Goal: Contribute content

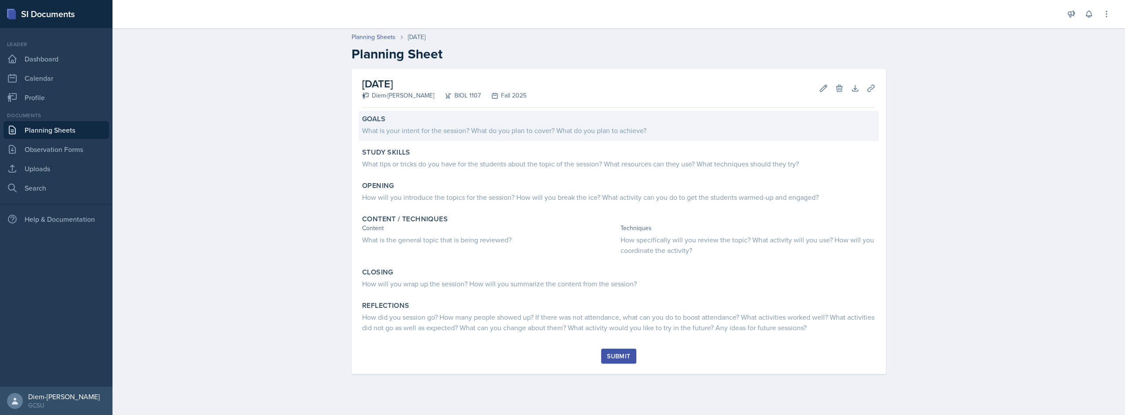
click at [436, 134] on div "What is your intent for the session? What do you plan to cover? What do you pla…" at bounding box center [618, 130] width 513 height 11
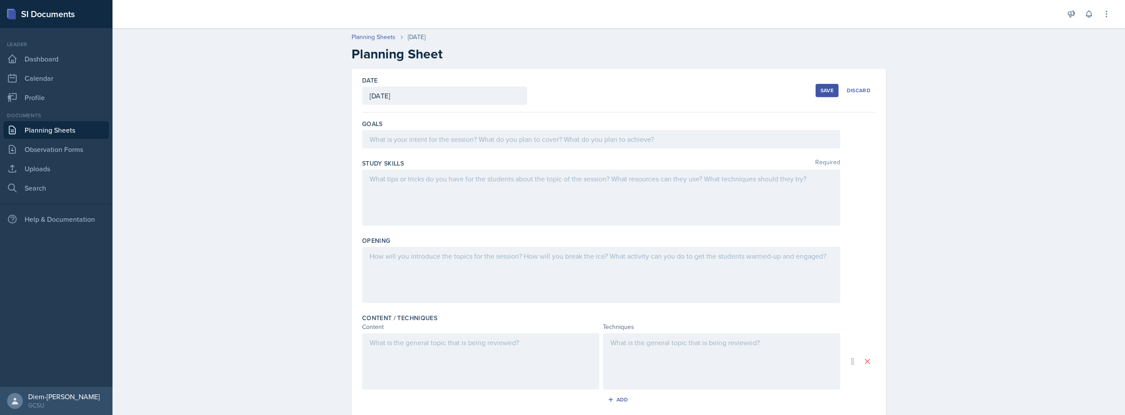
click at [439, 147] on div at bounding box center [601, 139] width 478 height 18
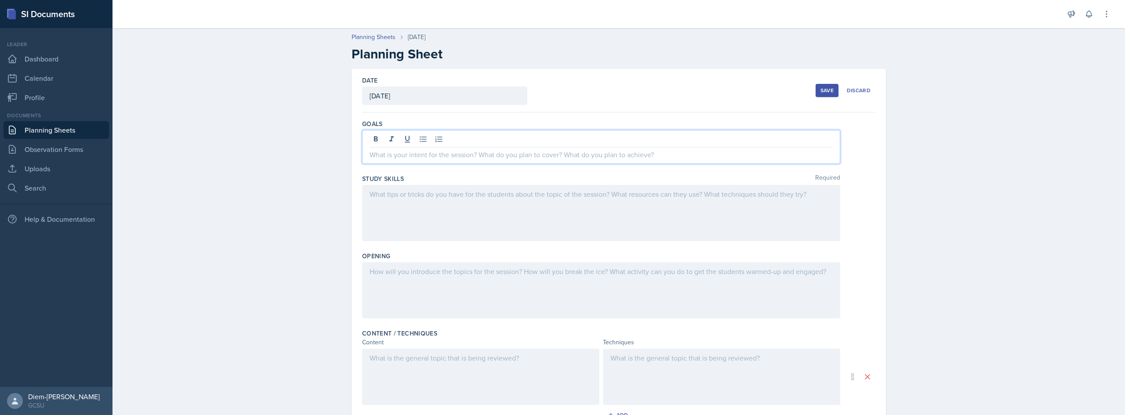
click at [457, 156] on p at bounding box center [601, 154] width 463 height 11
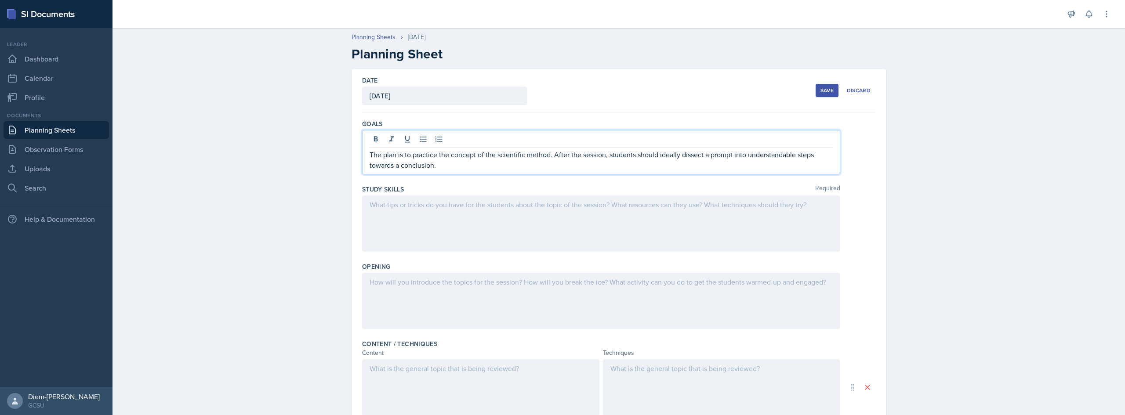
click at [612, 222] on div at bounding box center [601, 224] width 478 height 56
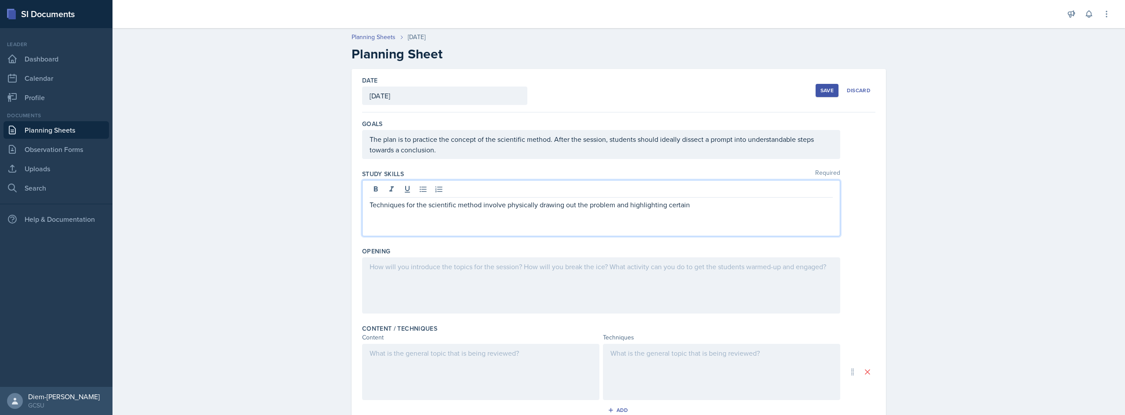
click at [627, 211] on div "Techniques for the scientific method involve physically drawing out the problem…" at bounding box center [601, 208] width 478 height 56
drag, startPoint x: 693, startPoint y: 207, endPoint x: 626, endPoint y: 213, distance: 66.7
click at [626, 213] on div "Techniques for the scientific method involve physically drawing out the problem…" at bounding box center [601, 208] width 478 height 56
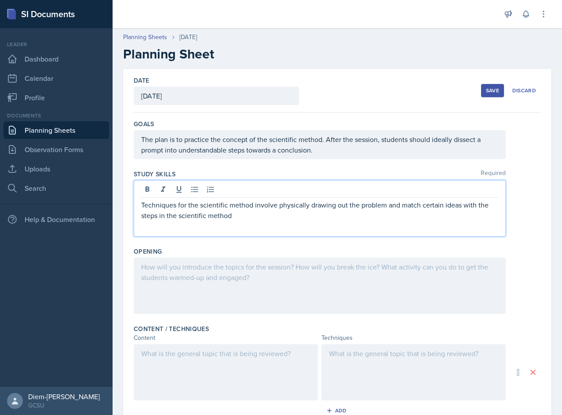
click at [250, 223] on div "Techniques for the scientific method involve physically drawing out the problem…" at bounding box center [320, 208] width 372 height 56
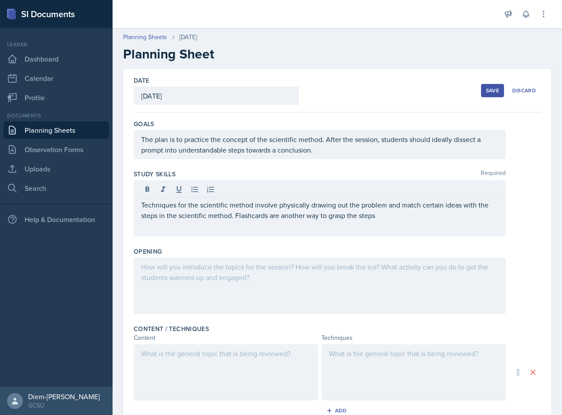
click at [383, 215] on p "Techniques for the scientific method involve physically drawing out the problem…" at bounding box center [319, 210] width 357 height 21
click at [322, 299] on div at bounding box center [320, 286] width 372 height 56
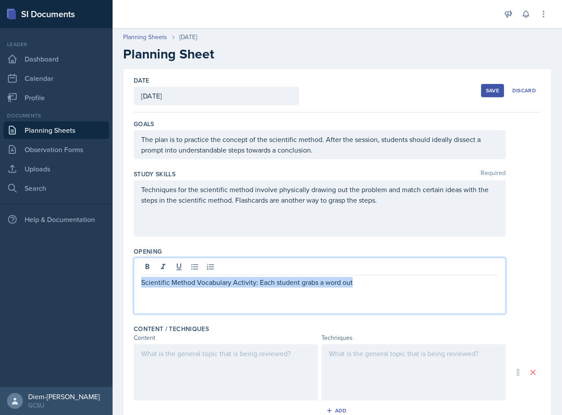
drag, startPoint x: 371, startPoint y: 284, endPoint x: 138, endPoint y: 294, distance: 233.6
click at [138, 294] on div "Scientific Method Vocabulary Activity: Each student grabs a word out" at bounding box center [320, 286] width 372 height 56
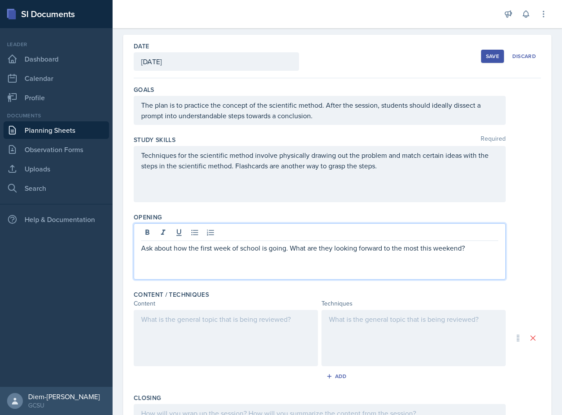
scroll to position [44, 0]
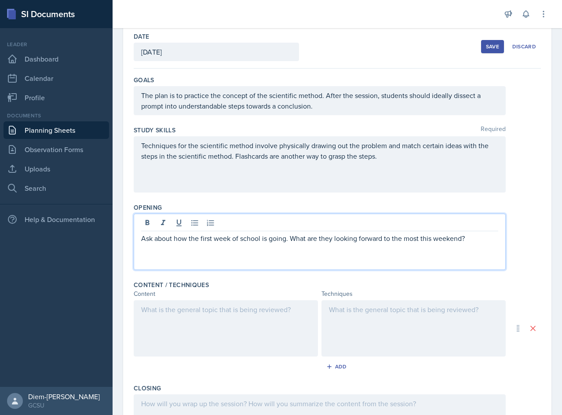
click at [236, 315] on div at bounding box center [226, 328] width 184 height 56
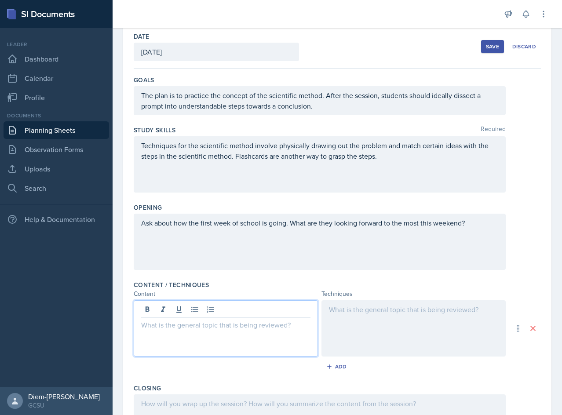
scroll to position [59, 0]
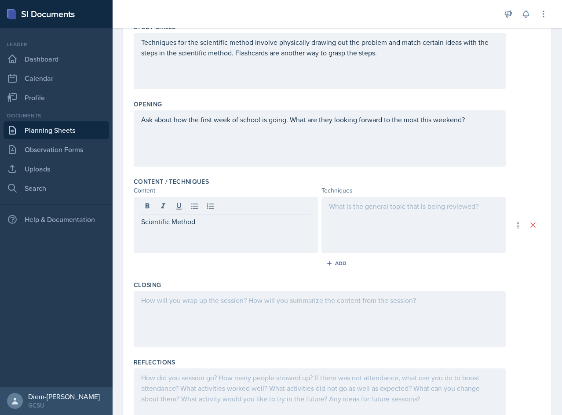
click at [362, 225] on div at bounding box center [413, 225] width 184 height 56
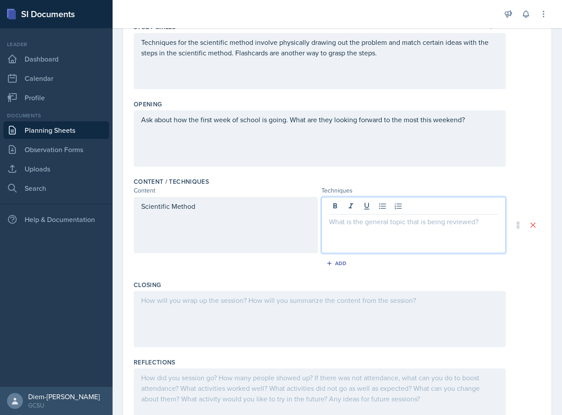
scroll to position [163, 0]
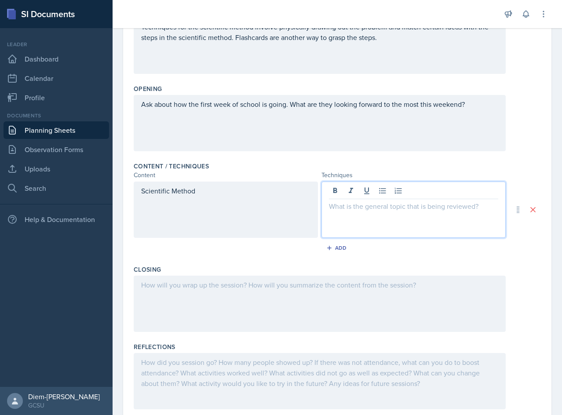
click at [198, 223] on div "Scientific Method" at bounding box center [226, 210] width 184 height 56
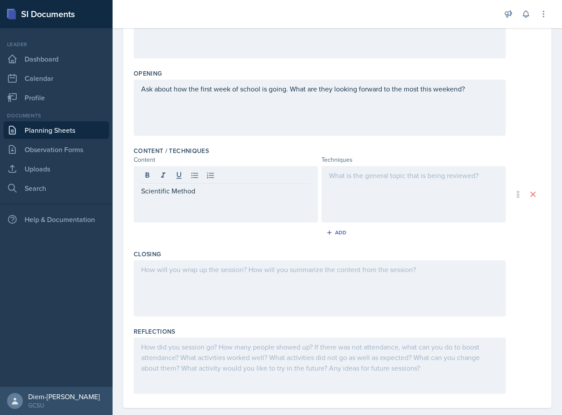
click at [447, 186] on div at bounding box center [413, 194] width 184 height 56
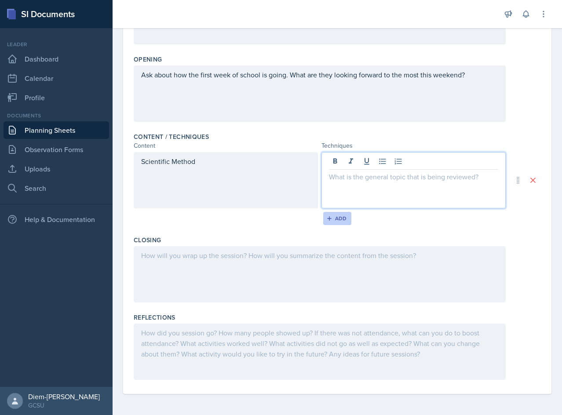
click at [340, 218] on div "Add" at bounding box center [337, 218] width 19 height 7
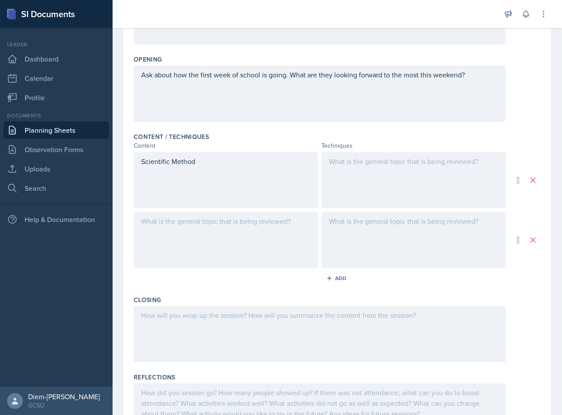
click at [362, 176] on div at bounding box center [413, 180] width 184 height 56
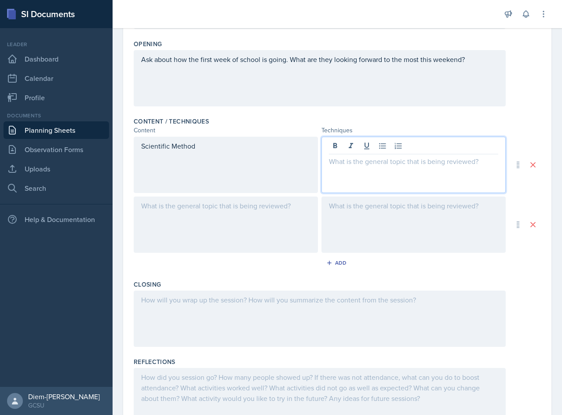
click at [241, 227] on div at bounding box center [226, 224] width 184 height 56
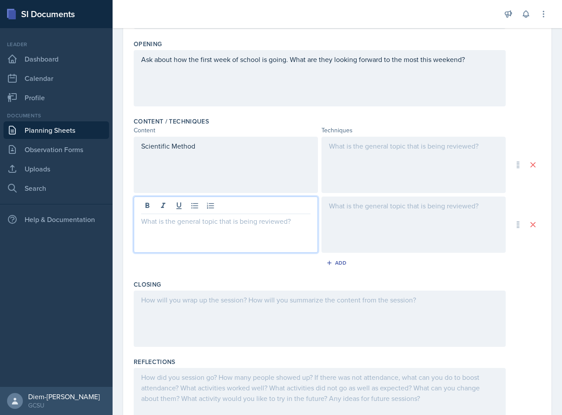
scroll to position [223, 0]
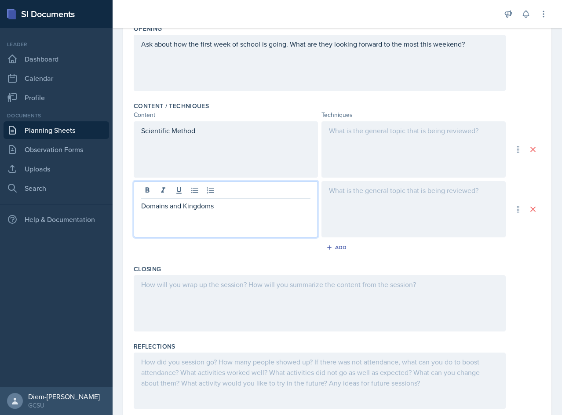
click at [455, 153] on div at bounding box center [413, 149] width 184 height 56
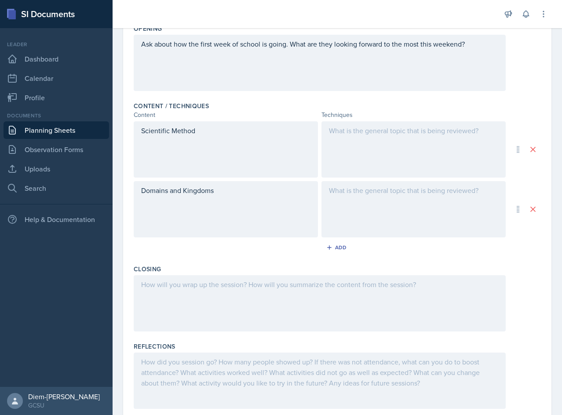
scroll to position [238, 0]
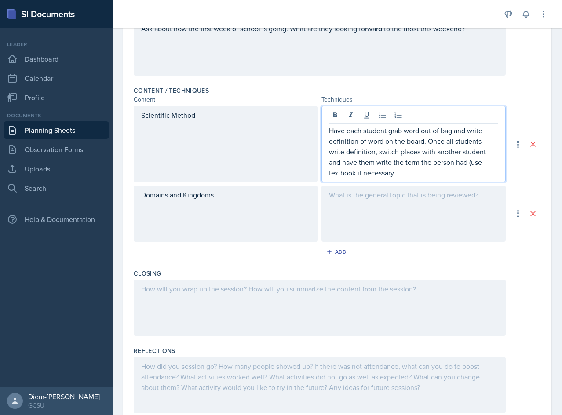
click at [455, 229] on div at bounding box center [413, 214] width 184 height 56
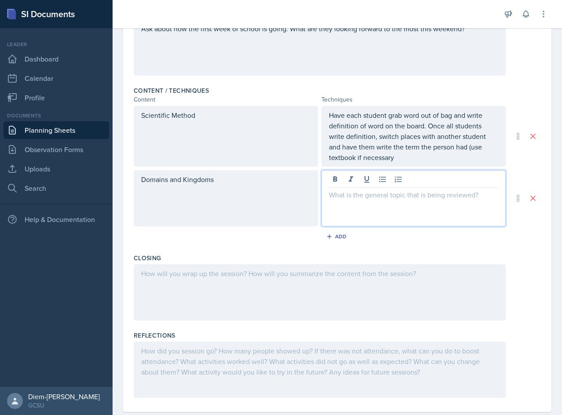
scroll to position [254, 0]
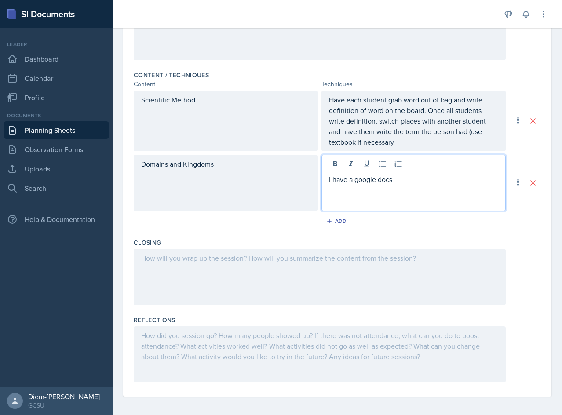
click at [409, 140] on p "Have each student grab word out of bag and write definition of word on the boar…" at bounding box center [413, 121] width 169 height 53
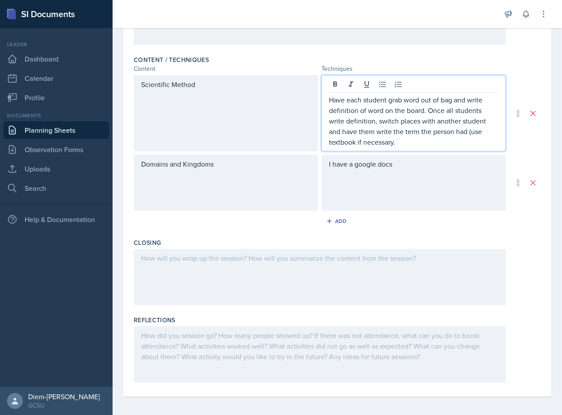
click at [399, 175] on div "I have a google docs" at bounding box center [413, 183] width 184 height 56
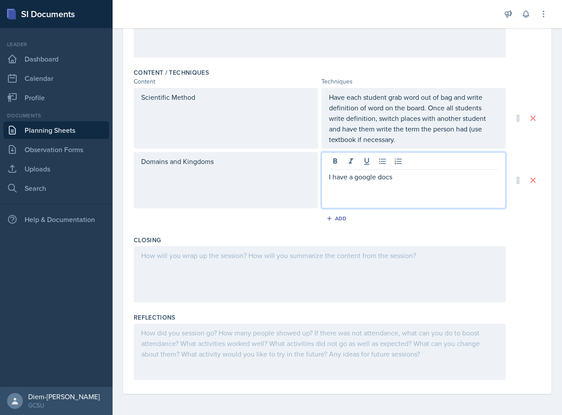
scroll to position [256, 0]
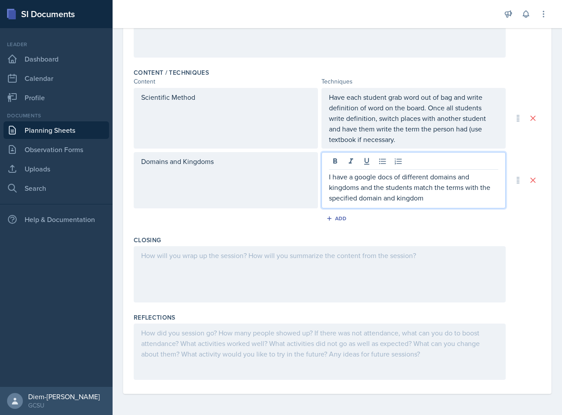
click at [400, 140] on p "Have each student grab word out of bag and write definition of word on the boar…" at bounding box center [413, 118] width 169 height 53
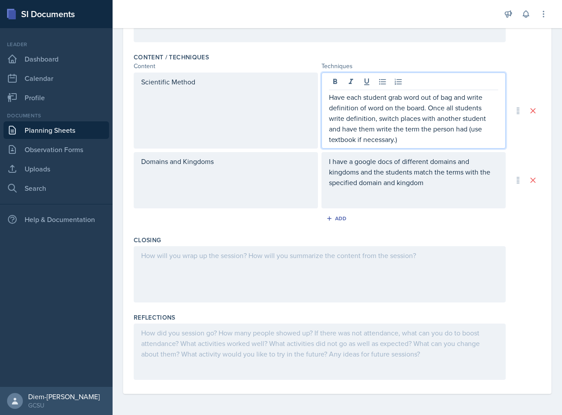
click at [429, 185] on p "I have a google docs of different domains and kingdoms and the students match t…" at bounding box center [413, 172] width 169 height 32
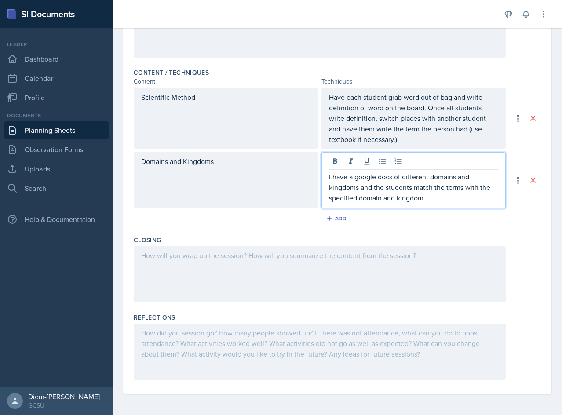
click at [200, 182] on div "Domains and Kingdoms" at bounding box center [226, 180] width 184 height 56
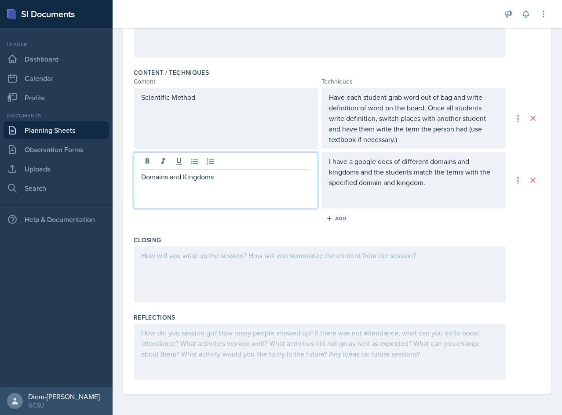
click at [233, 267] on div at bounding box center [320, 274] width 372 height 56
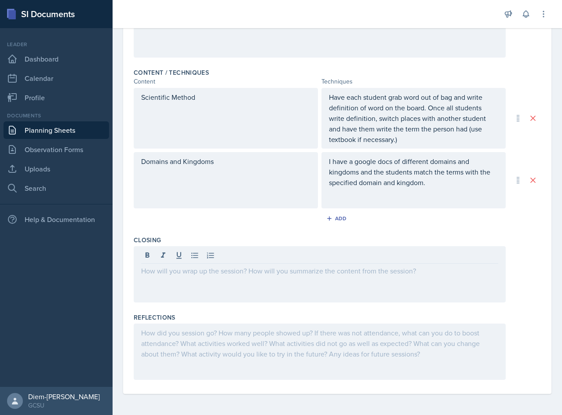
click at [202, 278] on div at bounding box center [320, 274] width 372 height 56
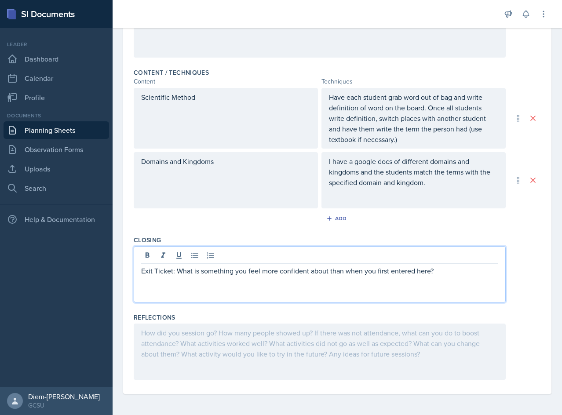
click at [291, 338] on div at bounding box center [320, 352] width 372 height 56
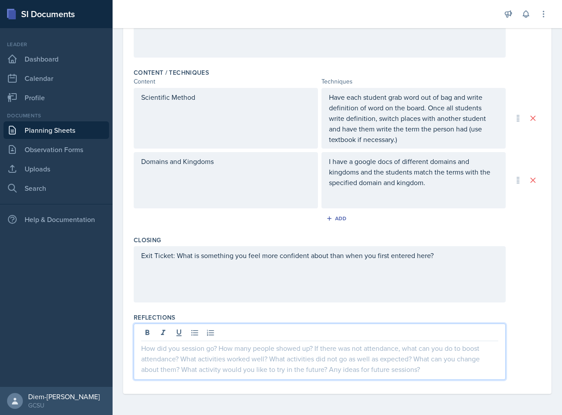
scroll to position [0, 0]
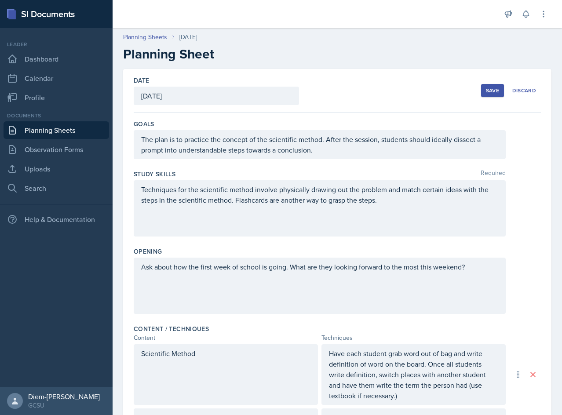
click at [486, 91] on div "Save" at bounding box center [492, 90] width 13 height 7
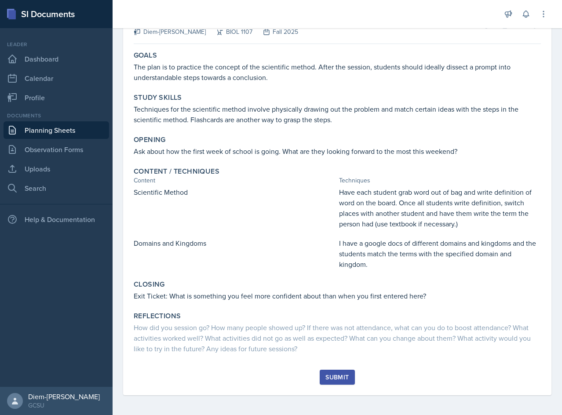
scroll to position [65, 0]
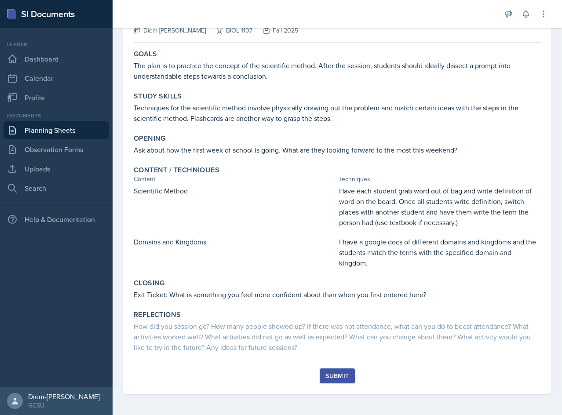
click at [341, 375] on div "Submit" at bounding box center [336, 375] width 23 height 7
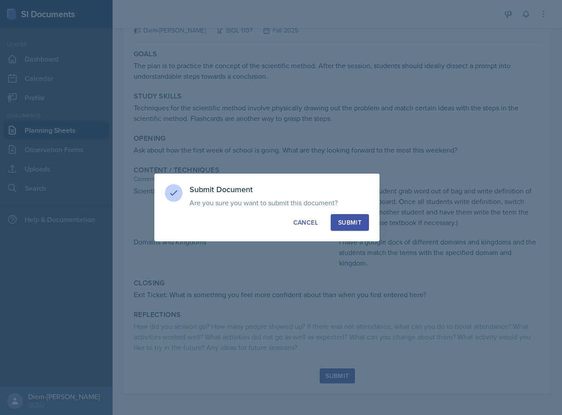
click at [345, 224] on div "Submit" at bounding box center [349, 222] width 23 height 9
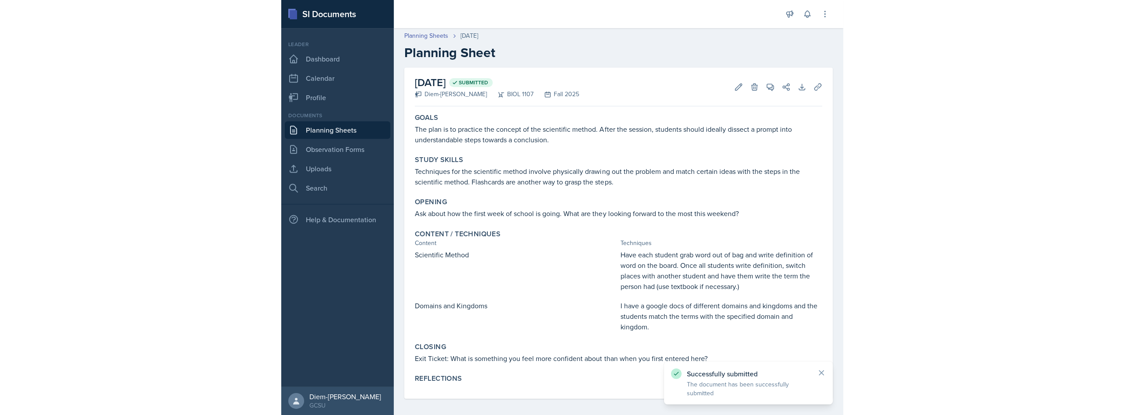
scroll to position [0, 0]
